Goal: Task Accomplishment & Management: Use online tool/utility

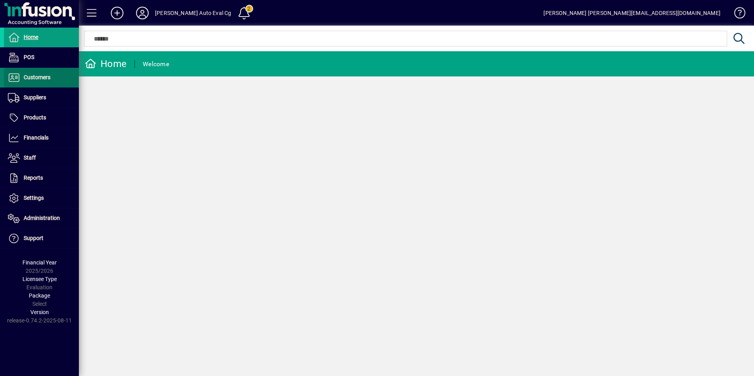
click at [41, 78] on span "Customers" at bounding box center [37, 77] width 27 height 6
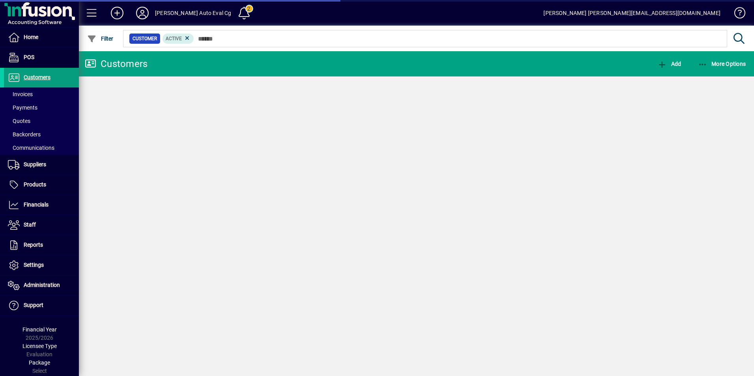
click at [28, 94] on span "Invoices" at bounding box center [20, 94] width 25 height 6
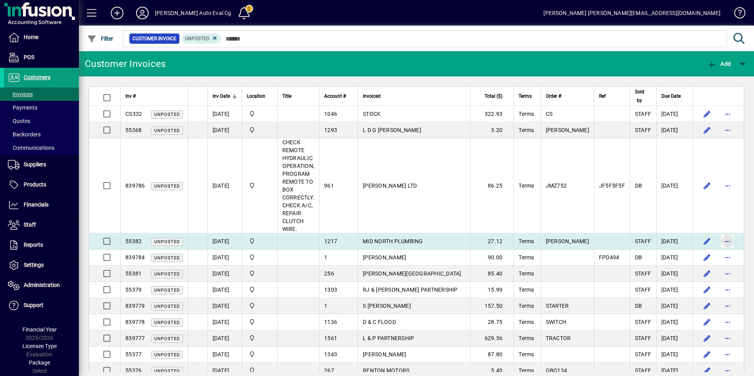
click at [719, 242] on span "button" at bounding box center [727, 241] width 19 height 19
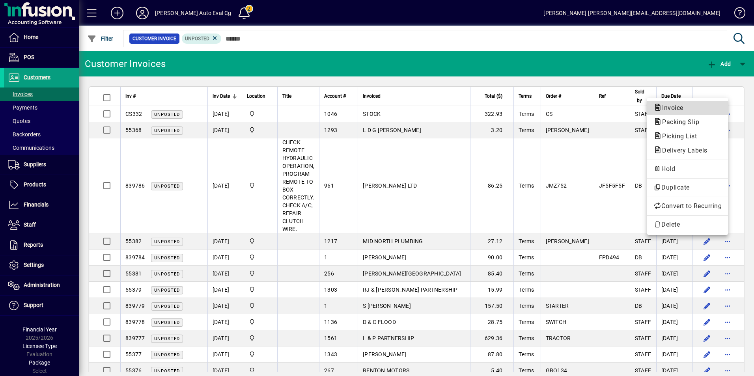
click at [671, 106] on span "Invoice" at bounding box center [671, 107] width 34 height 7
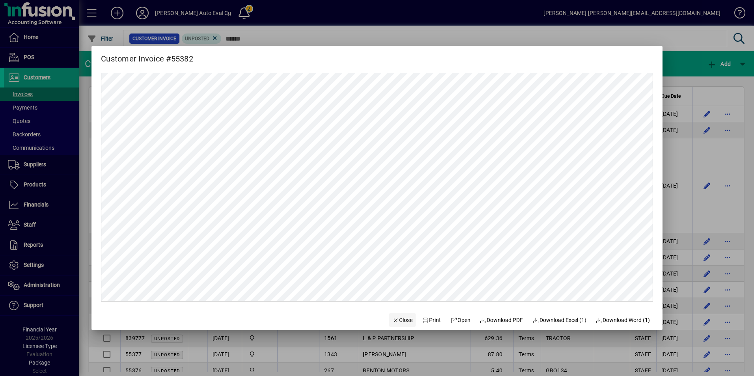
click at [396, 321] on span "Close" at bounding box center [402, 320] width 21 height 8
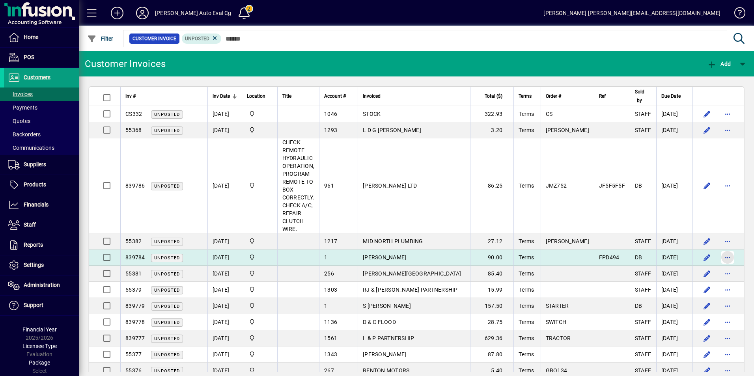
click at [723, 257] on span "button" at bounding box center [727, 257] width 19 height 19
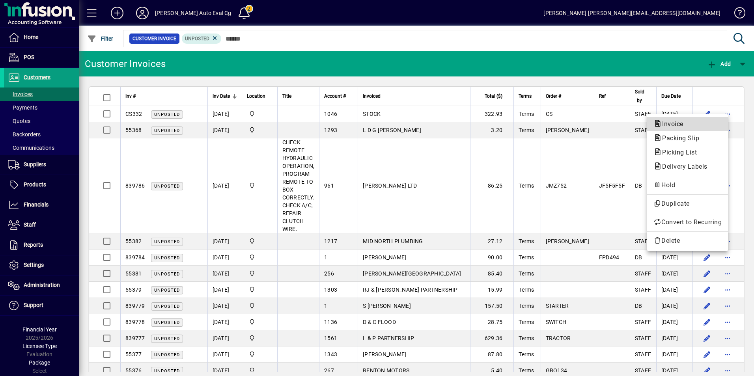
click at [675, 121] on span "Invoice" at bounding box center [671, 123] width 34 height 7
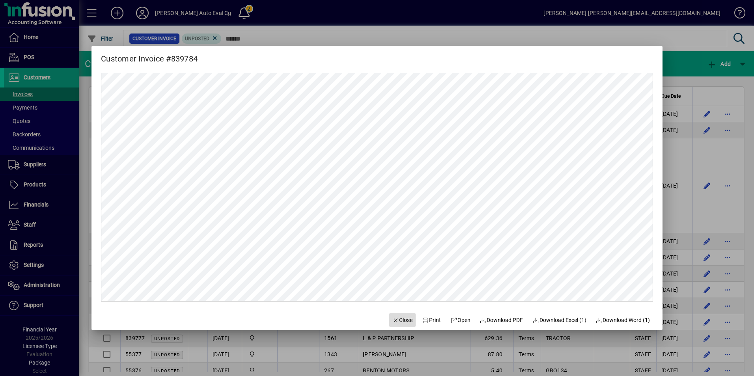
click at [398, 321] on span "Close" at bounding box center [402, 320] width 21 height 8
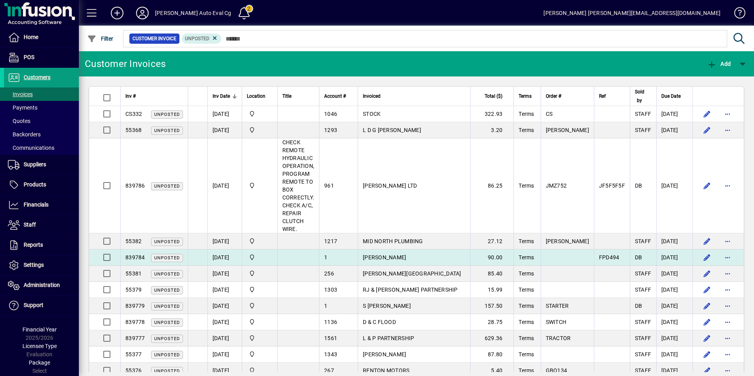
click at [368, 256] on span "[PERSON_NAME]" at bounding box center [384, 257] width 43 height 6
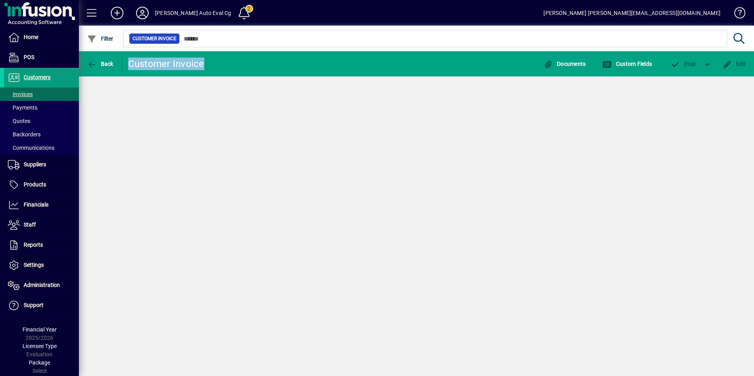
click at [368, 256] on div "Back Customer Invoice Documents Custom Fields P ost Edit" at bounding box center [416, 213] width 675 height 325
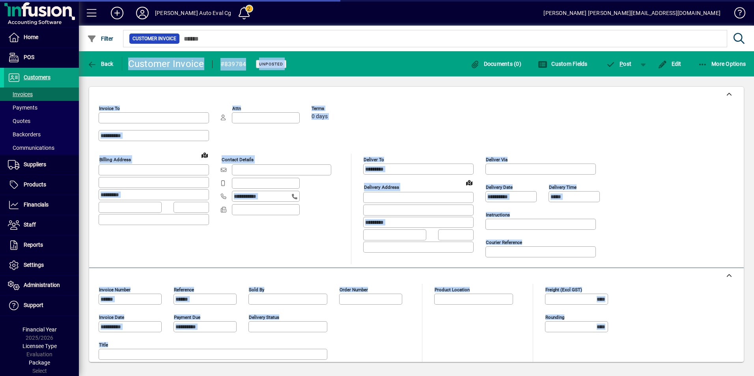
type input "**********"
type input "*******"
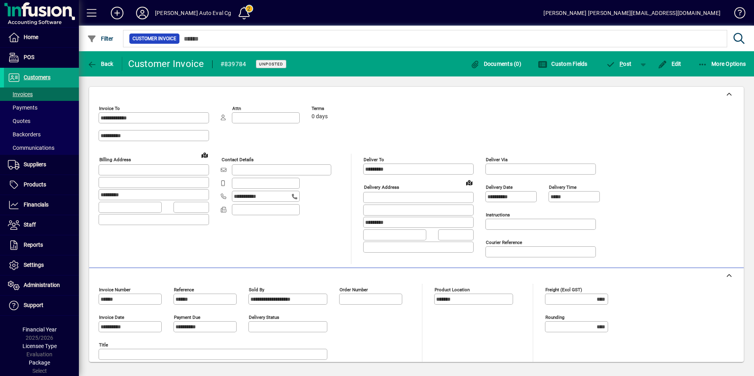
drag, startPoint x: 368, startPoint y: 256, endPoint x: 348, endPoint y: 248, distance: 21.8
click at [348, 248] on div "**********" at bounding box center [355, 209] width 513 height 110
click at [706, 66] on icon "button" at bounding box center [703, 65] width 10 height 8
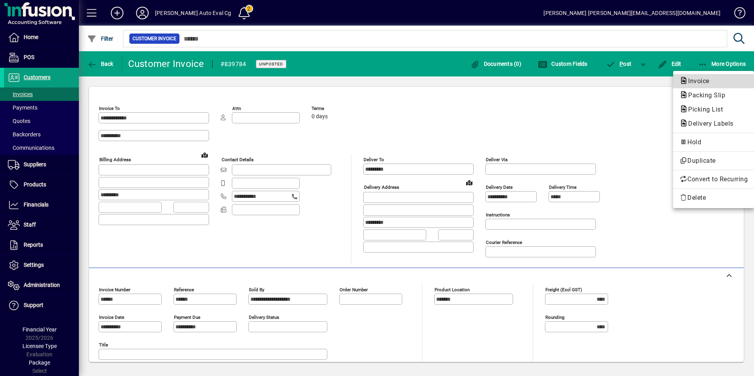
click at [700, 80] on span "Invoice" at bounding box center [697, 80] width 34 height 7
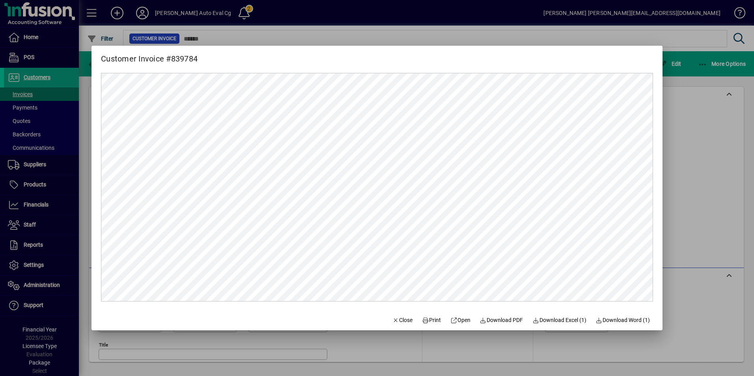
click at [713, 123] on div at bounding box center [377, 188] width 754 height 376
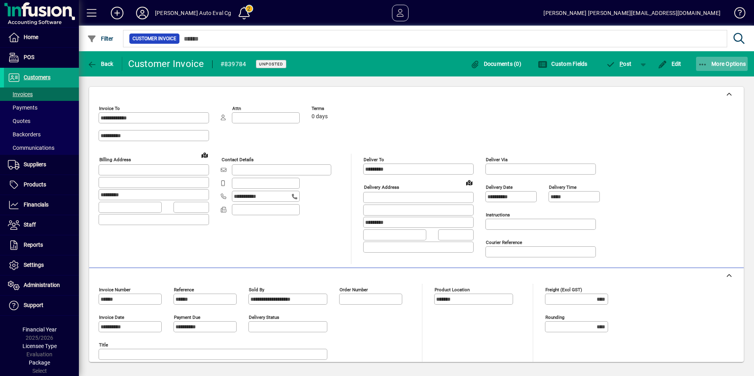
click at [701, 62] on icon "button" at bounding box center [703, 65] width 10 height 8
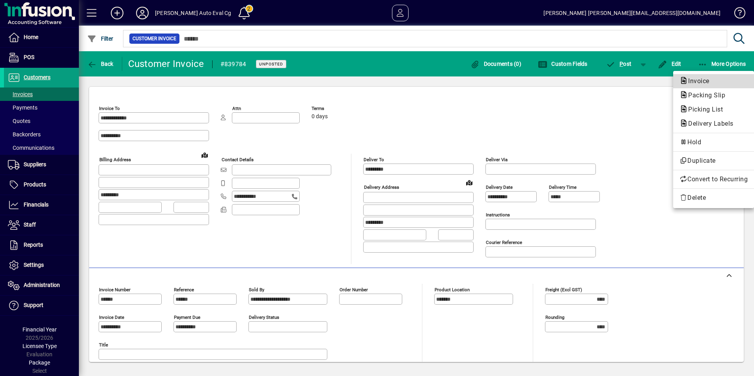
click at [694, 84] on span "Invoice" at bounding box center [697, 80] width 34 height 7
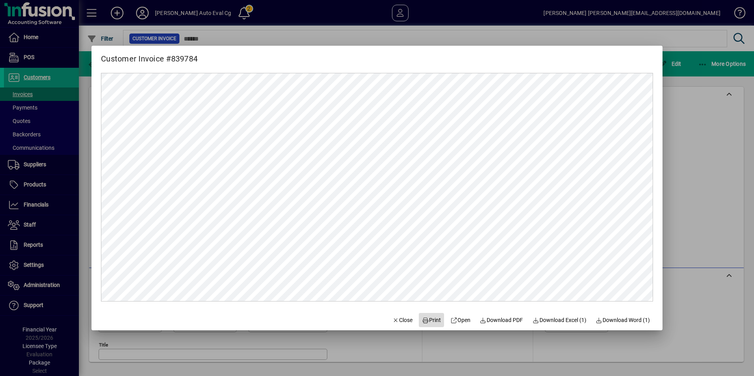
click at [429, 322] on span "Print" at bounding box center [431, 320] width 19 height 8
click at [405, 320] on span "Close" at bounding box center [402, 320] width 21 height 8
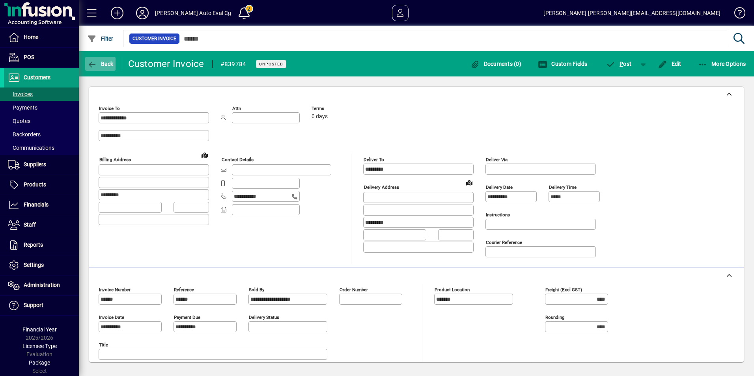
click at [93, 63] on icon "button" at bounding box center [92, 65] width 10 height 8
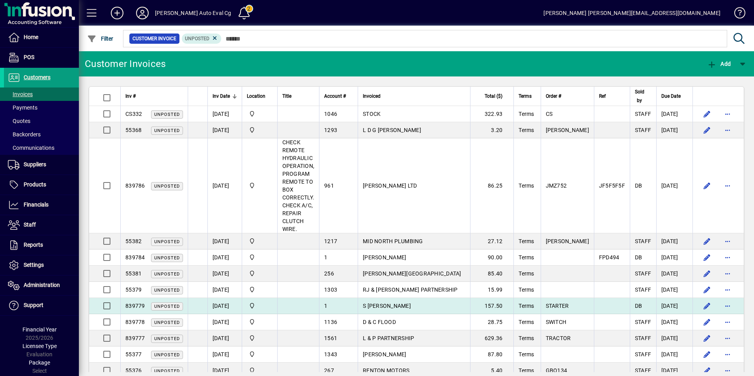
click at [378, 302] on td "S [PERSON_NAME]" at bounding box center [414, 306] width 112 height 16
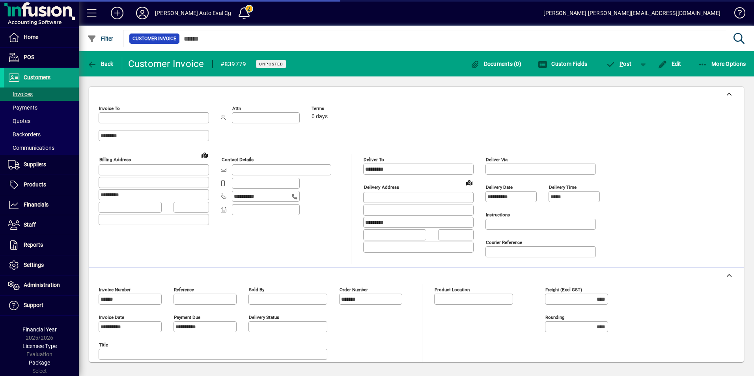
type input "**********"
type input "*******"
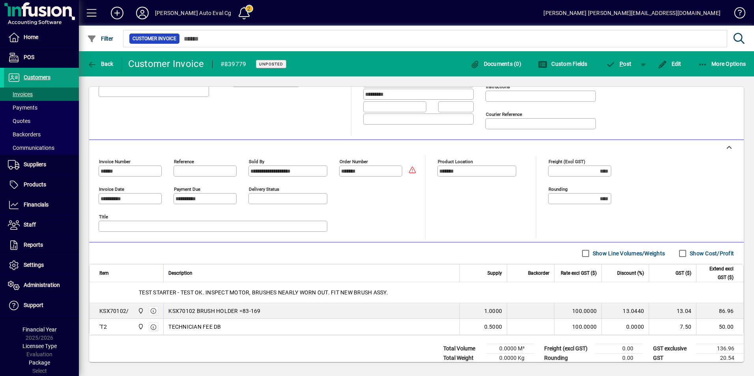
scroll to position [146, 0]
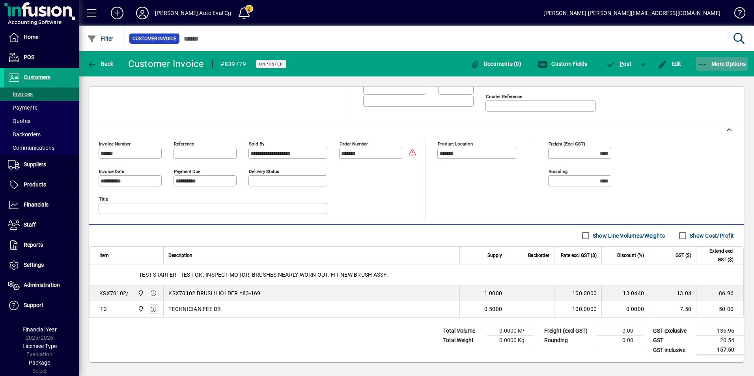
click at [703, 64] on icon "button" at bounding box center [703, 65] width 10 height 8
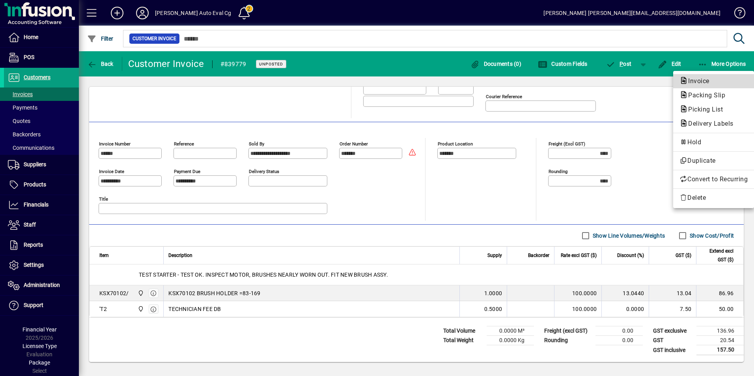
click at [702, 80] on span "Invoice" at bounding box center [697, 80] width 34 height 7
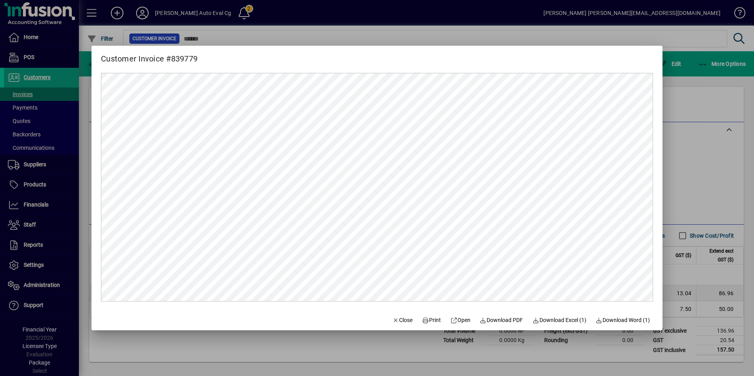
scroll to position [0, 0]
click at [404, 318] on span "Close" at bounding box center [402, 320] width 21 height 8
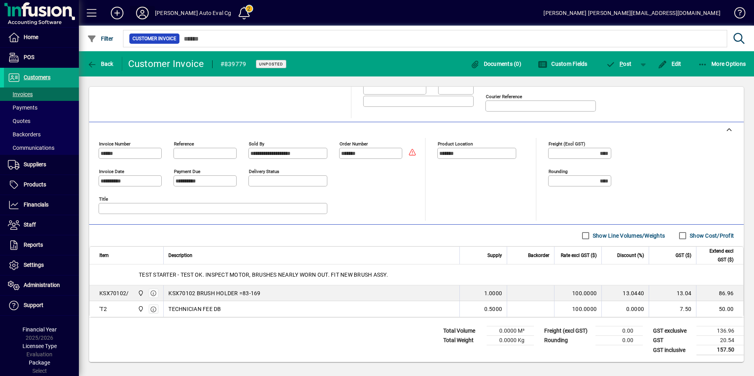
click at [143, 16] on icon at bounding box center [142, 13] width 16 height 13
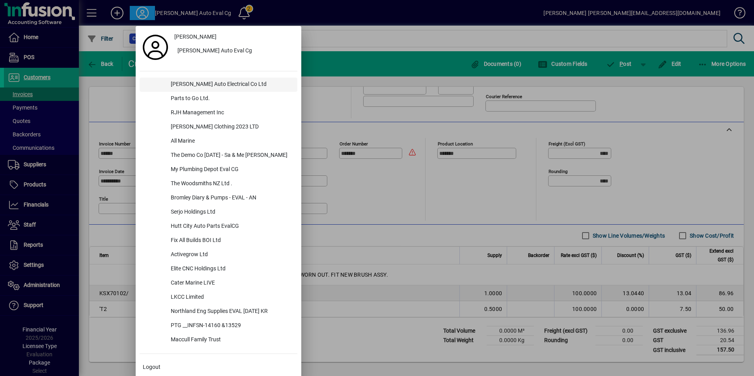
click at [186, 83] on div "[PERSON_NAME] Auto Electrical Co Ltd" at bounding box center [230, 85] width 133 height 14
